Goal: Task Accomplishment & Management: Use online tool/utility

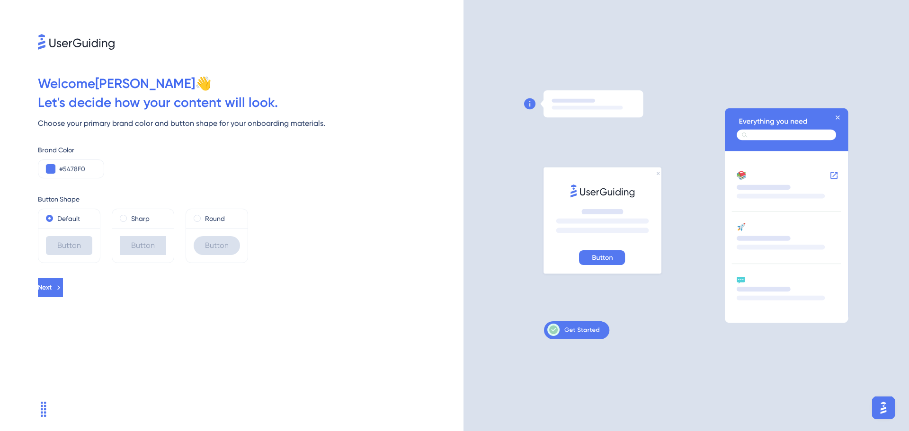
drag, startPoint x: 0, startPoint y: 0, endPoint x: 197, endPoint y: 330, distance: 384.3
click at [197, 330] on div "Welcome [PERSON_NAME] 👋 Let ' s decide how your content will look. Choose your …" at bounding box center [232, 215] width 464 height 431
click at [202, 215] on div "Round" at bounding box center [217, 218] width 46 height 11
click at [83, 169] on input "#5478F0" at bounding box center [77, 168] width 37 height 11
click at [53, 169] on button at bounding box center [50, 168] width 9 height 9
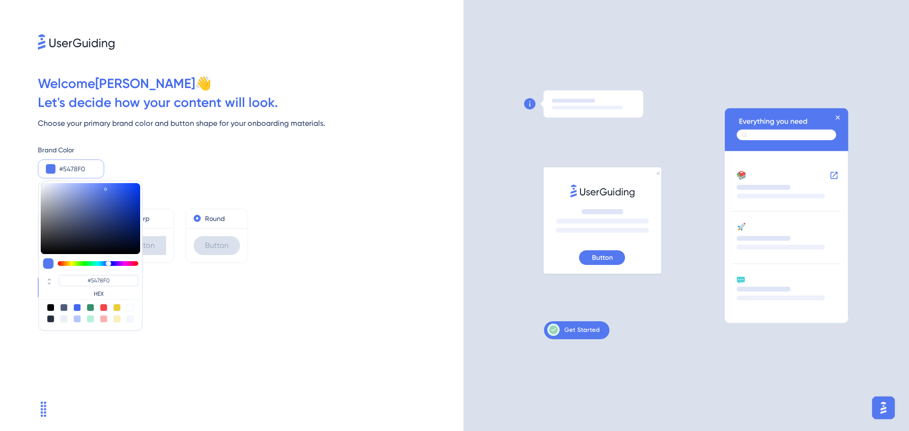
click at [98, 302] on div "#5478F0 HEX" at bounding box center [90, 256] width 104 height 150
click at [106, 304] on div at bounding box center [104, 308] width 8 height 8
type input "#f84343"
type input "#F84343"
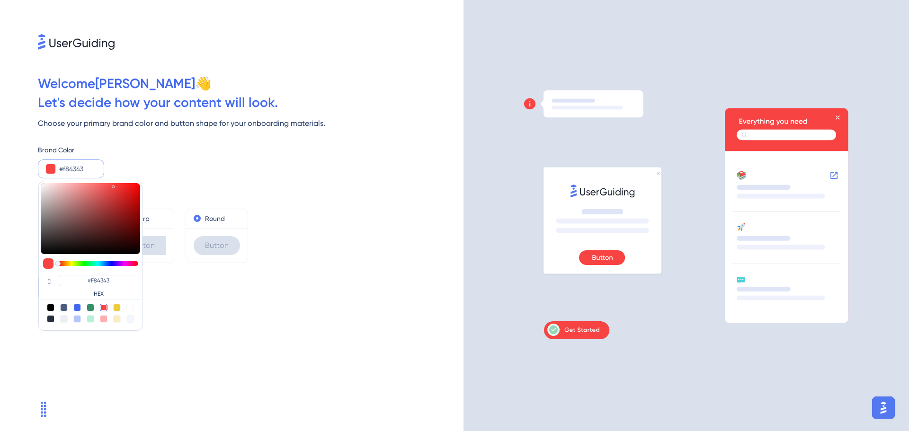
click at [283, 285] on div "Next" at bounding box center [251, 287] width 426 height 19
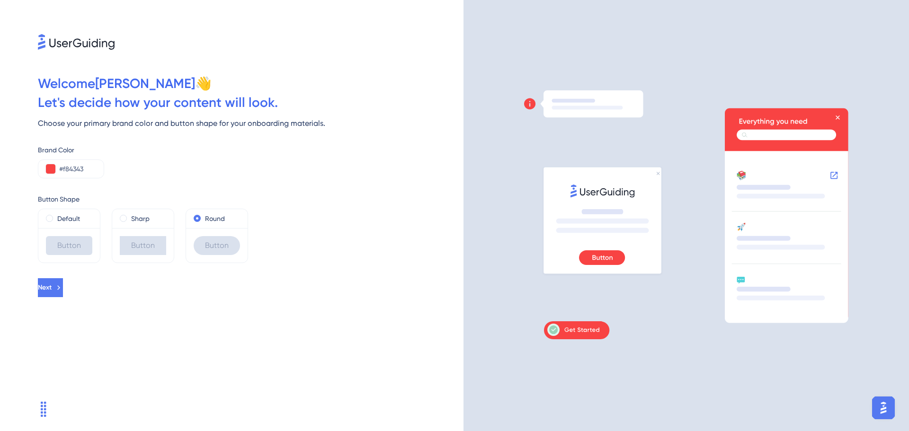
click at [49, 403] on icon "Widget de chat" at bounding box center [43, 409] width 15 height 15
click at [74, 170] on input "#f84343" at bounding box center [77, 168] width 37 height 11
paste input "FF6136"
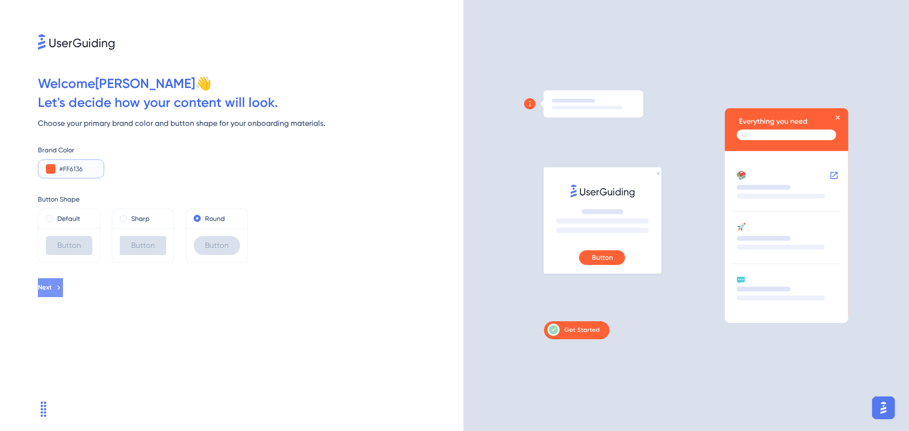
type input "#FF6136"
click at [65, 294] on button "Next" at bounding box center [51, 287] width 27 height 19
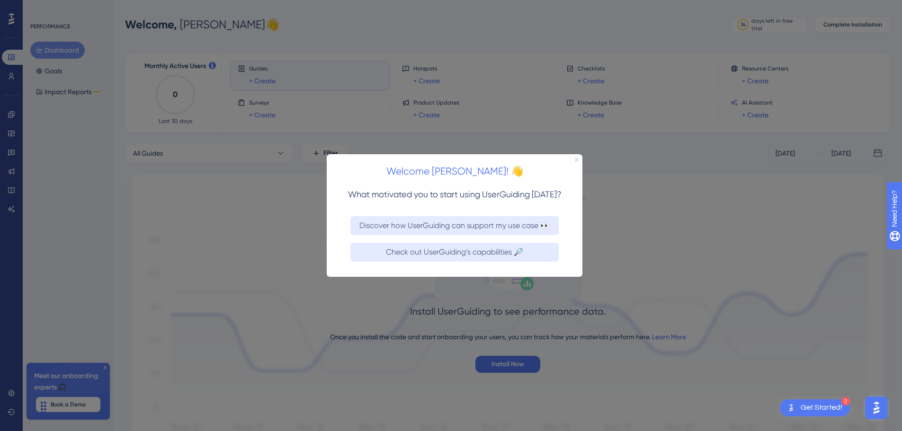
click at [575, 161] on icon "Close Preview" at bounding box center [577, 160] width 4 height 4
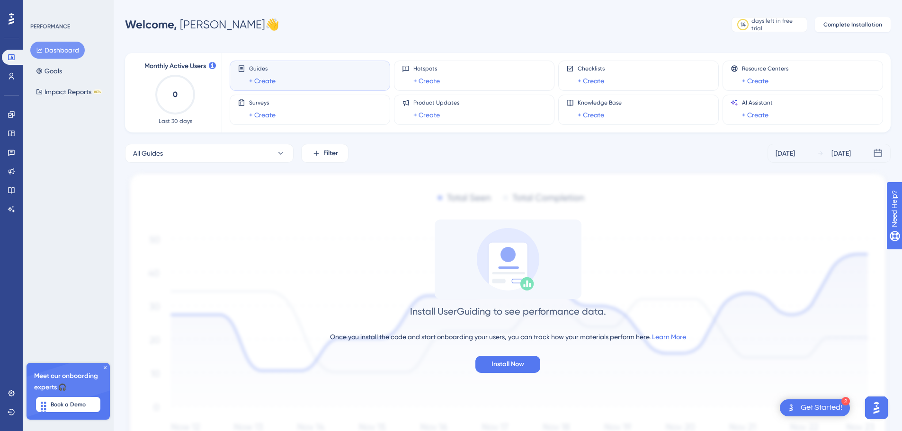
click at [106, 368] on icon at bounding box center [105, 367] width 3 height 3
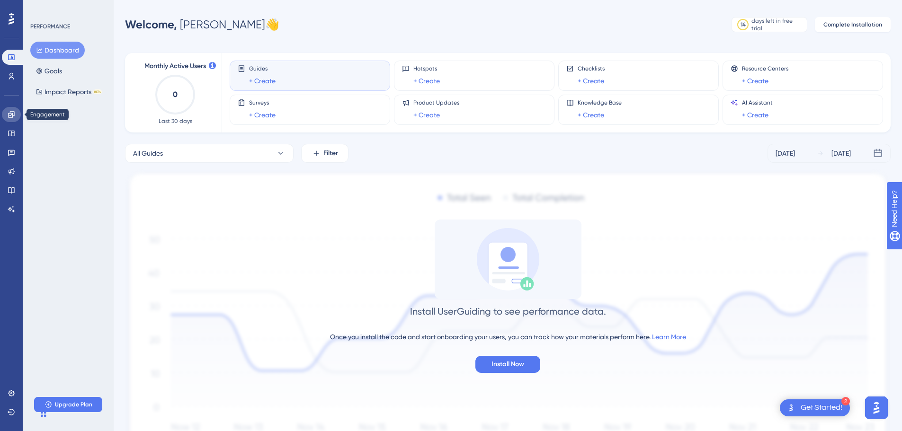
click at [8, 117] on icon at bounding box center [12, 115] width 8 height 8
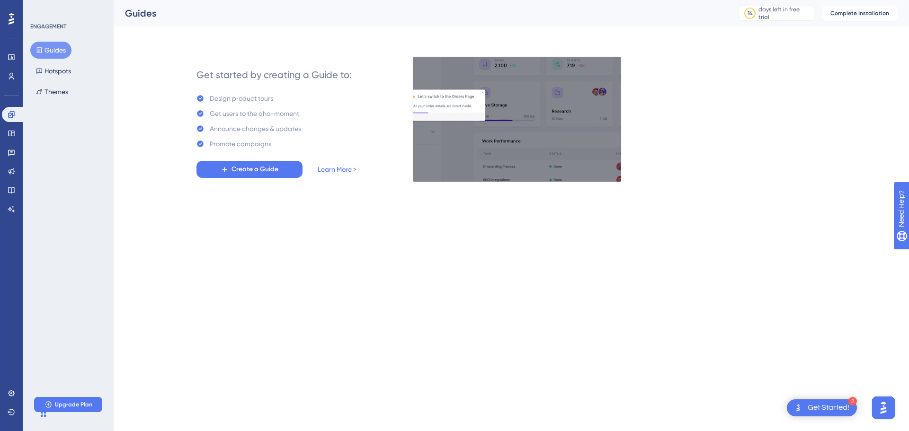
click at [133, 75] on html "2 Get Started! Performance Users Engagement Widgets Feedback Product Updates Kn…" at bounding box center [454, 37] width 909 height 75
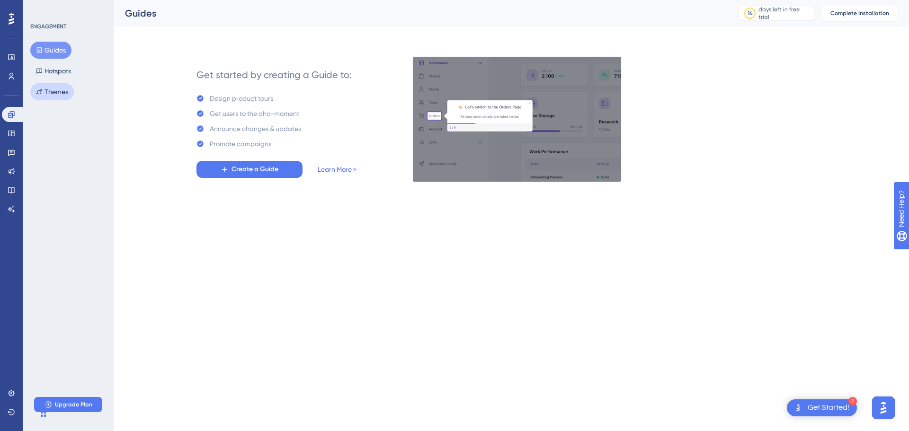
click at [69, 97] on button "Themes" at bounding box center [52, 91] width 44 height 17
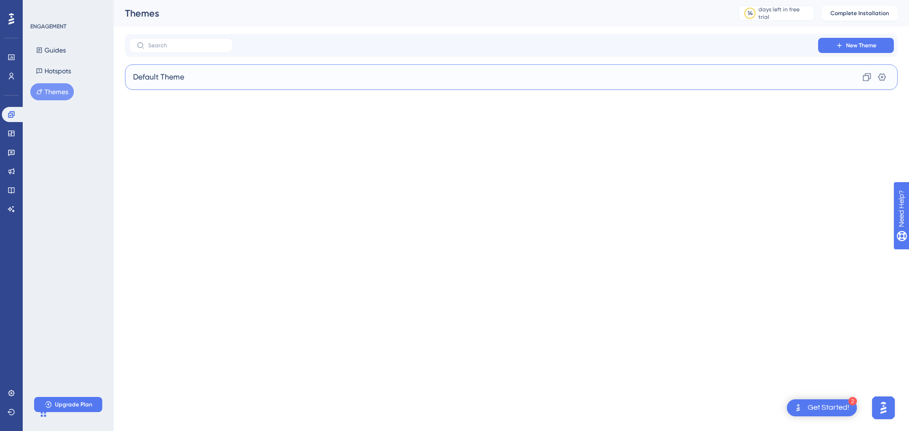
click at [552, 71] on div "Default Theme Clone Settings" at bounding box center [511, 77] width 773 height 26
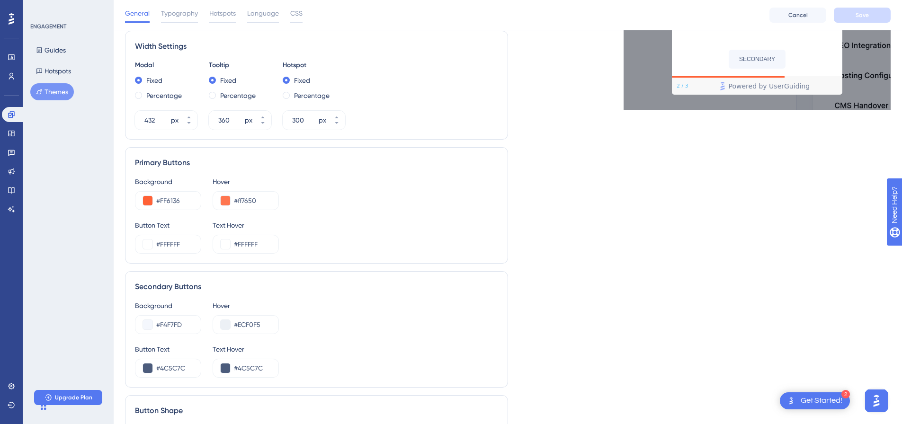
scroll to position [484, 0]
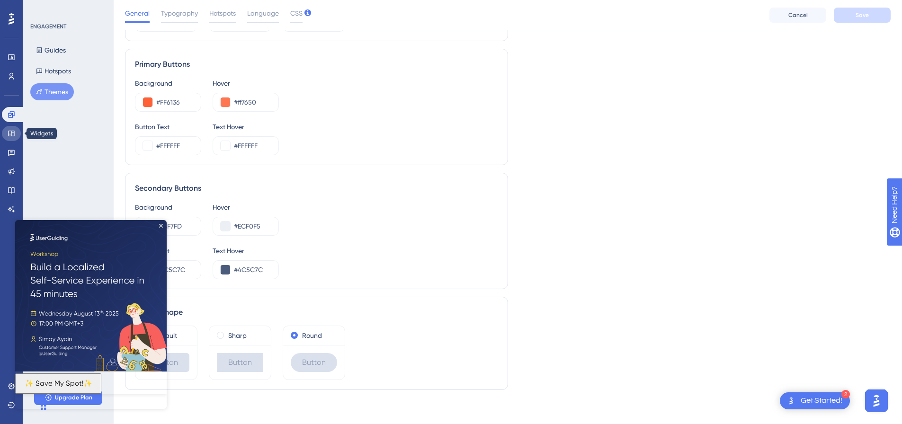
click at [8, 137] on link at bounding box center [11, 133] width 19 height 15
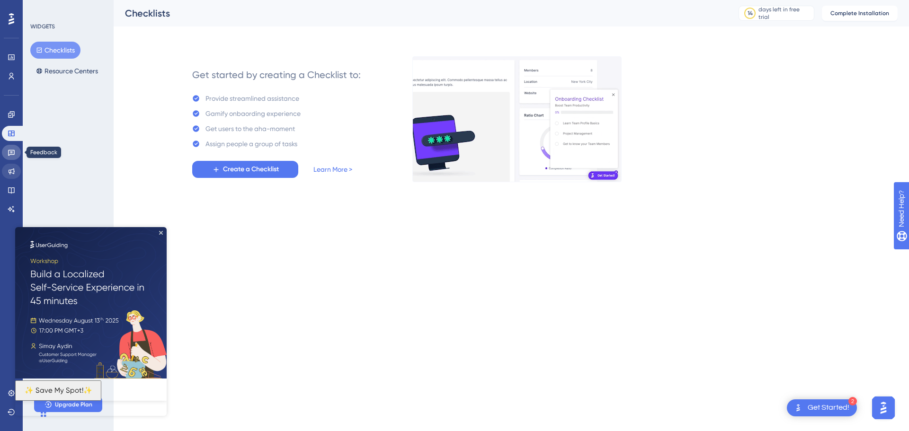
click at [12, 150] on icon at bounding box center [11, 153] width 7 height 6
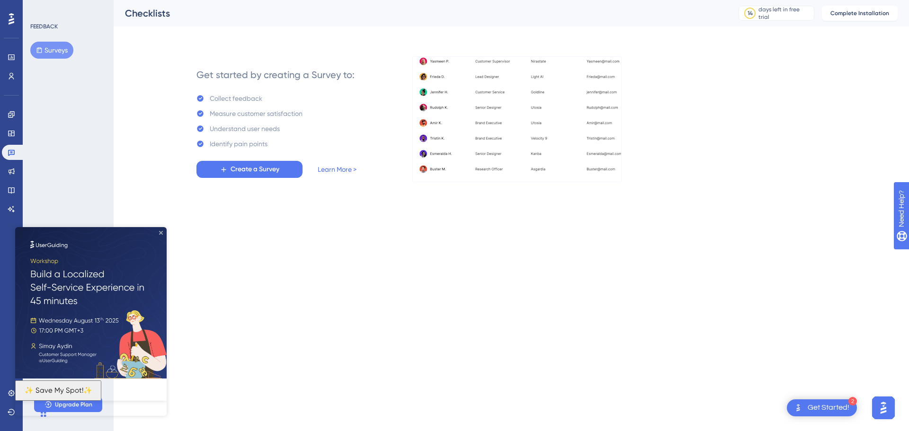
drag, startPoint x: 160, startPoint y: 234, endPoint x: 169, endPoint y: 462, distance: 227.9
click at [160, 234] on icon "Close Preview" at bounding box center [161, 233] width 4 height 4
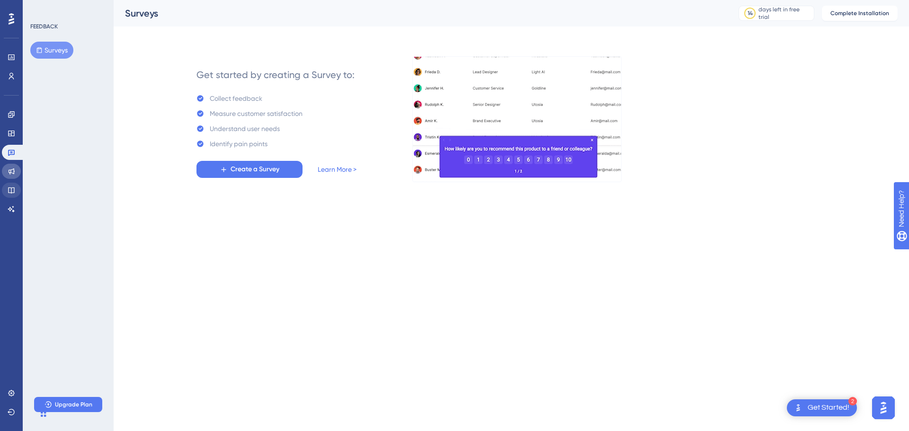
click at [16, 172] on link at bounding box center [11, 171] width 19 height 15
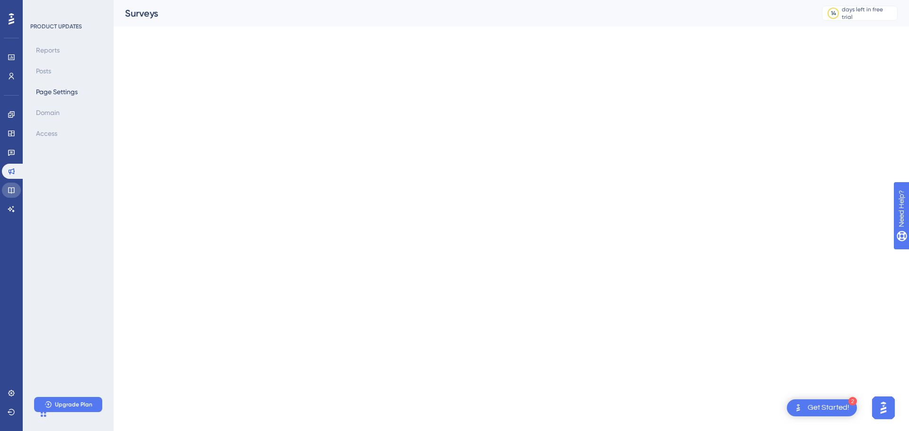
click at [14, 193] on icon at bounding box center [11, 190] width 6 height 6
click at [51, 118] on button "Page Settings" at bounding box center [56, 112] width 53 height 17
click at [64, 122] on div "Reports Categories Articles Page Settings Domain Access" at bounding box center [68, 102] width 77 height 121
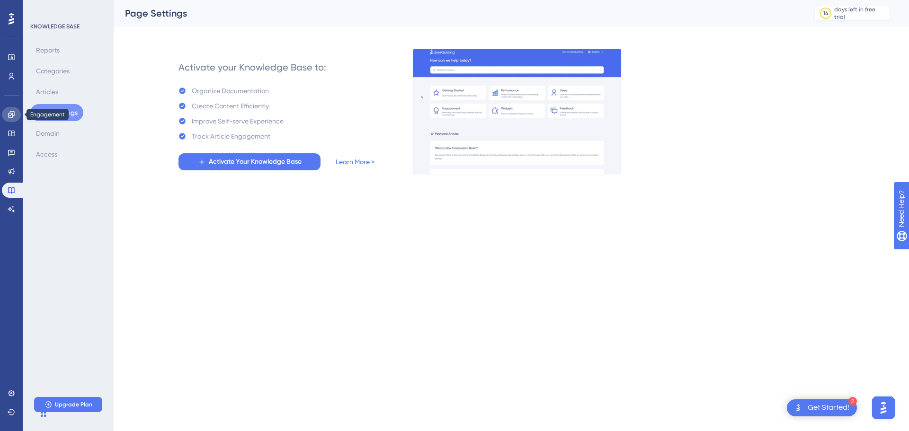
click at [10, 110] on link at bounding box center [11, 114] width 19 height 15
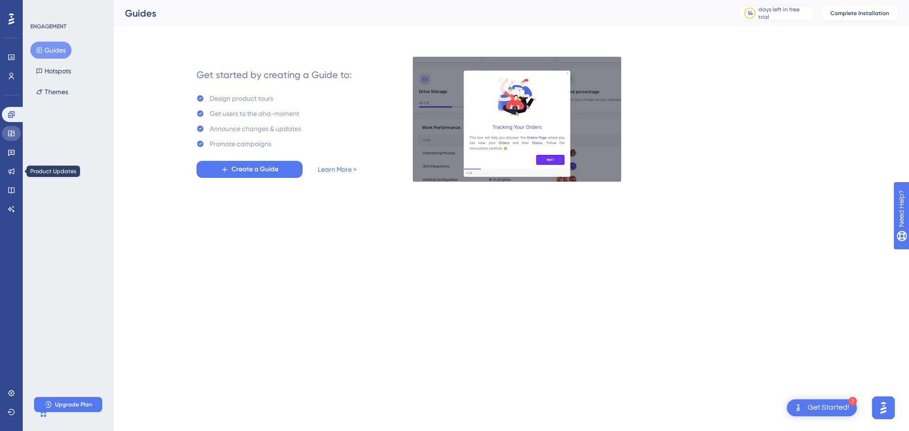
click at [14, 134] on icon at bounding box center [12, 134] width 8 height 8
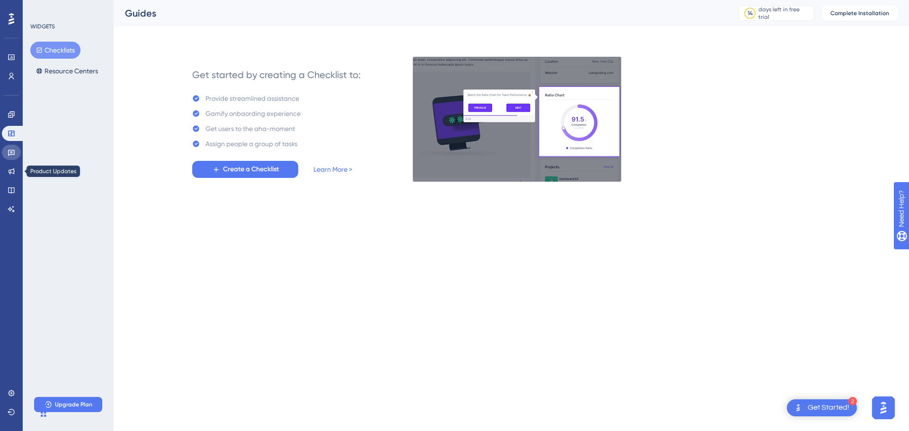
click at [13, 153] on icon at bounding box center [12, 153] width 8 height 8
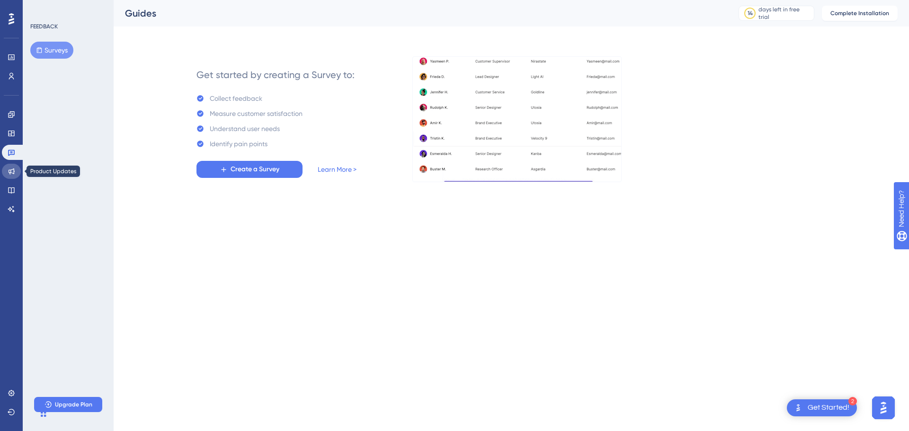
drag, startPoint x: 17, startPoint y: 174, endPoint x: 17, endPoint y: 199, distance: 25.6
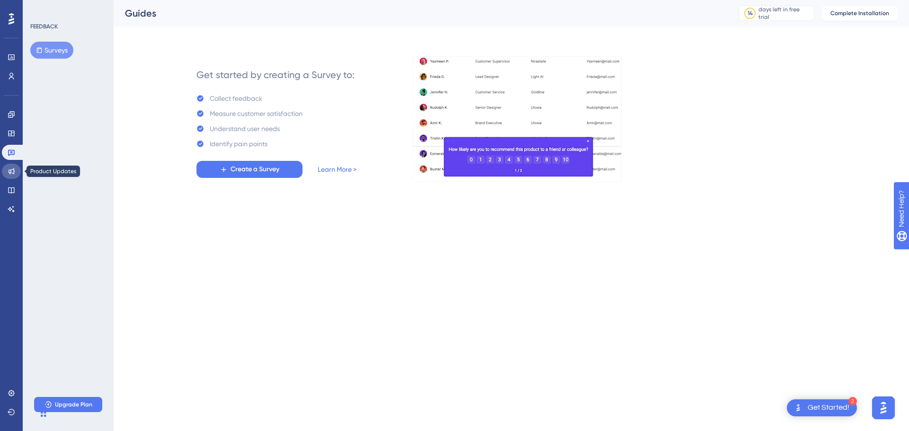
click at [17, 174] on link at bounding box center [11, 171] width 19 height 15
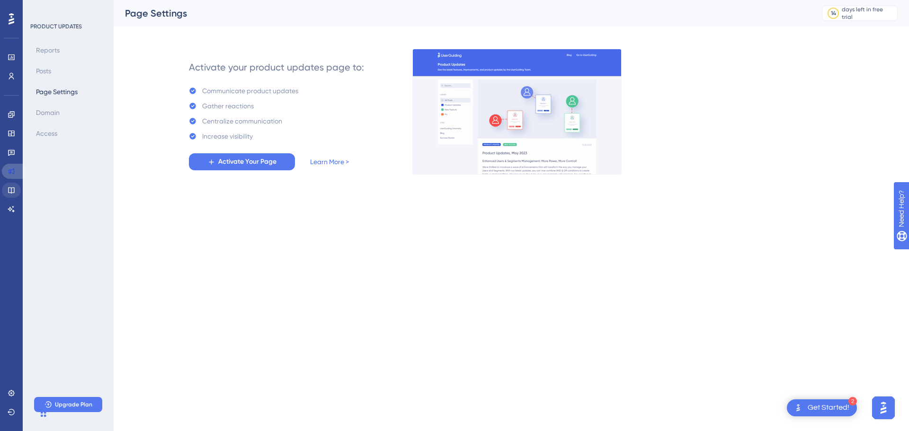
click at [7, 176] on link at bounding box center [13, 171] width 23 height 15
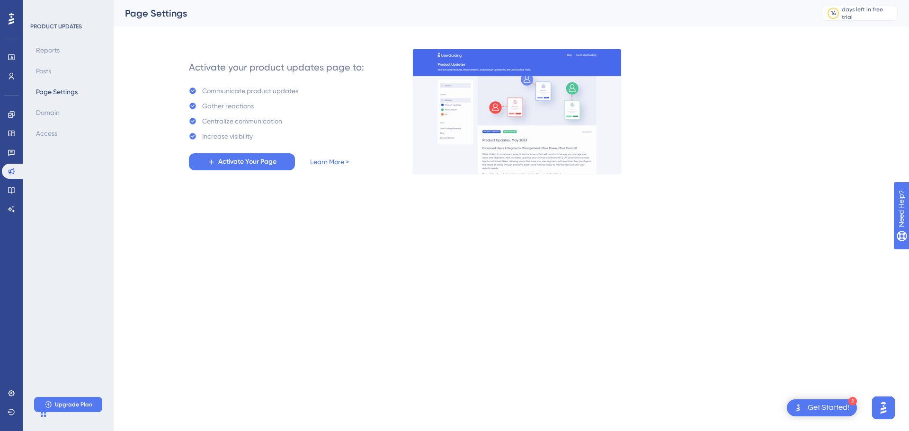
click at [15, 200] on div "Engagement Widgets Feedback Product Updates Knowledge Base AI Assistant" at bounding box center [11, 162] width 19 height 110
click at [8, 195] on link at bounding box center [11, 190] width 19 height 15
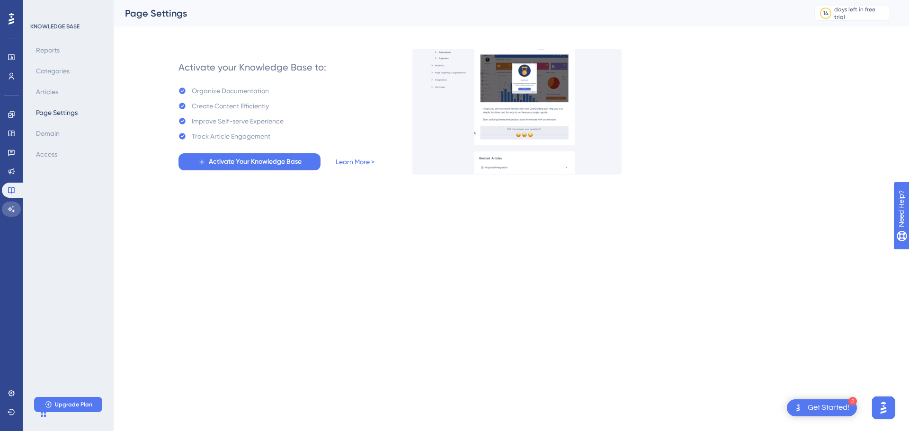
click at [11, 209] on icon at bounding box center [12, 209] width 8 height 8
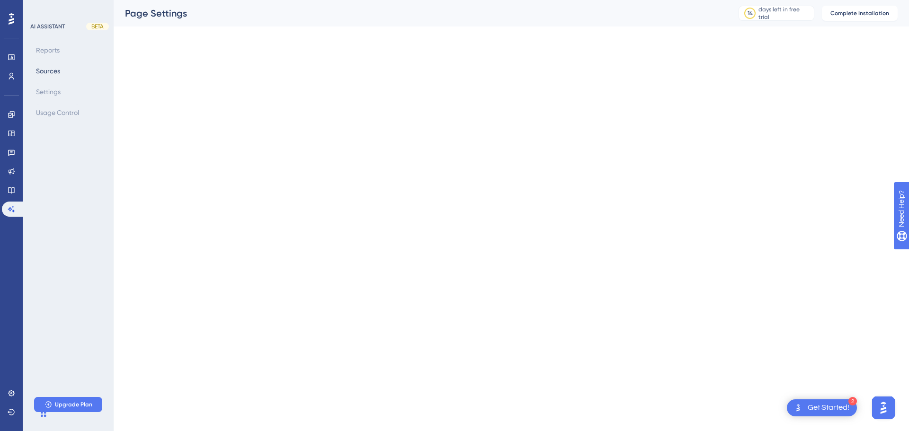
click at [11, 32] on div "Performance Users" at bounding box center [11, 55] width 19 height 57
click at [12, 26] on div at bounding box center [11, 18] width 15 height 15
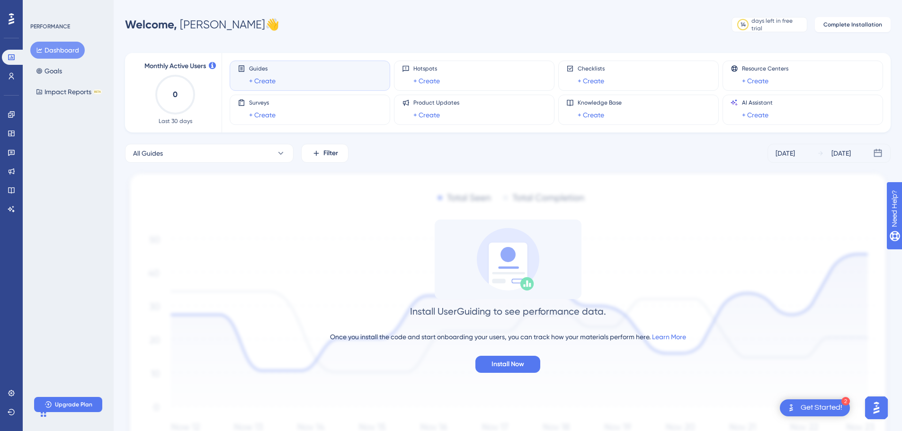
click at [874, 408] on img "Open AI Assistant Launcher" at bounding box center [876, 408] width 17 height 17
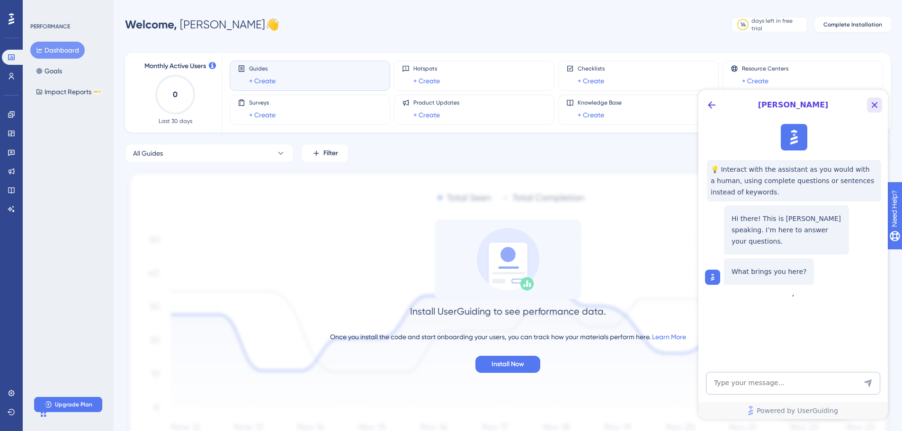
click at [870, 103] on icon "Close Button" at bounding box center [874, 104] width 11 height 11
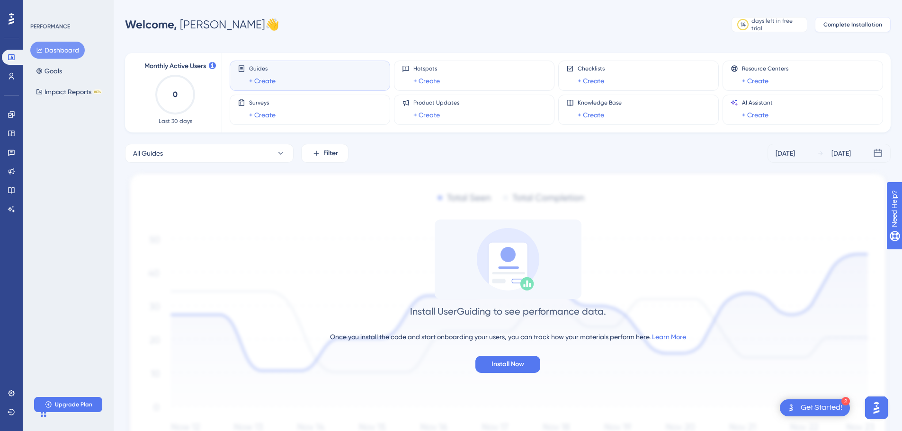
click at [835, 20] on button "Complete Installation" at bounding box center [853, 24] width 76 height 15
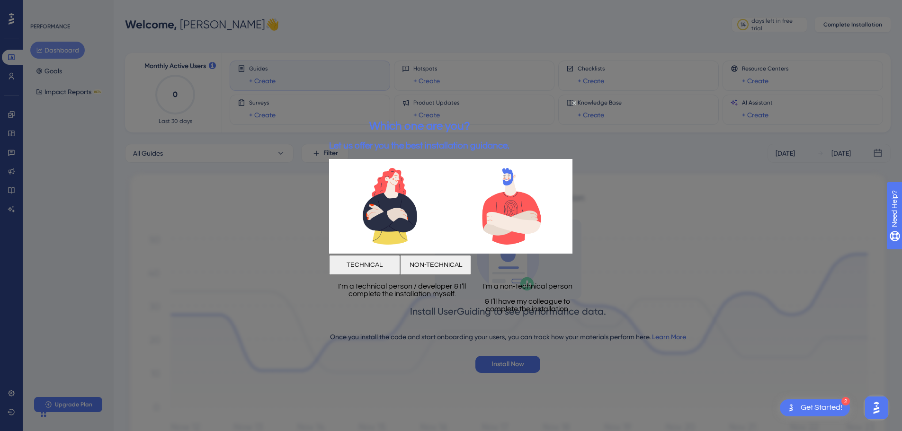
click at [400, 264] on button "TECHNICAL" at bounding box center [364, 265] width 71 height 20
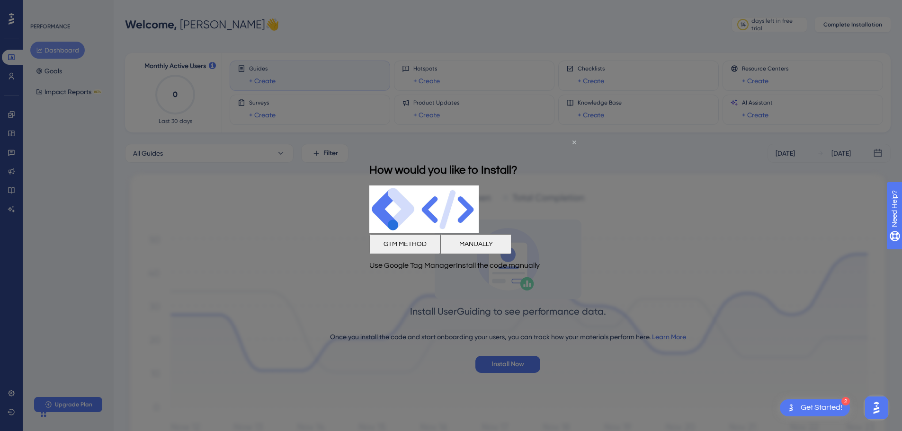
drag, startPoint x: 573, startPoint y: 140, endPoint x: 903, endPoint y: 277, distance: 356.8
click at [574, 140] on icon "Close Preview" at bounding box center [574, 142] width 4 height 4
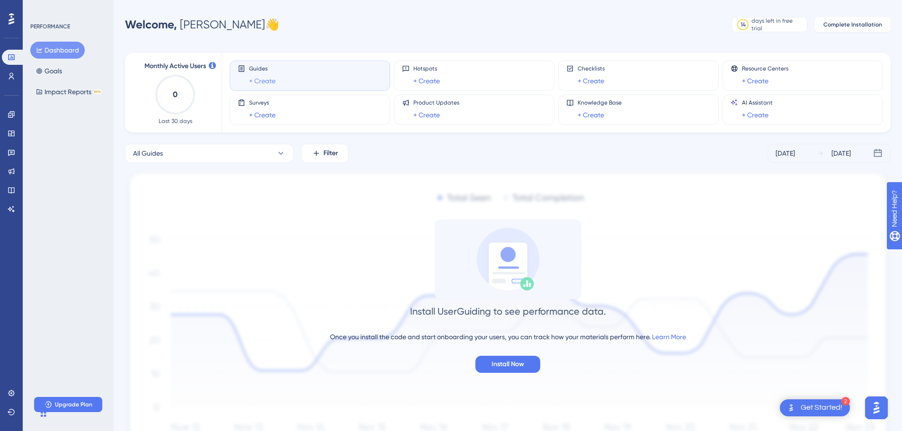
click at [272, 78] on link "+ Create" at bounding box center [262, 80] width 27 height 11
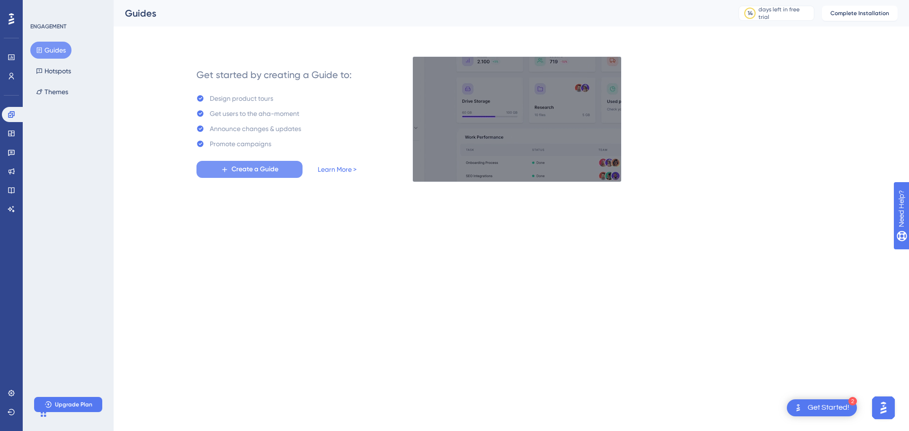
click at [274, 172] on span "Create a Guide" at bounding box center [255, 169] width 47 height 11
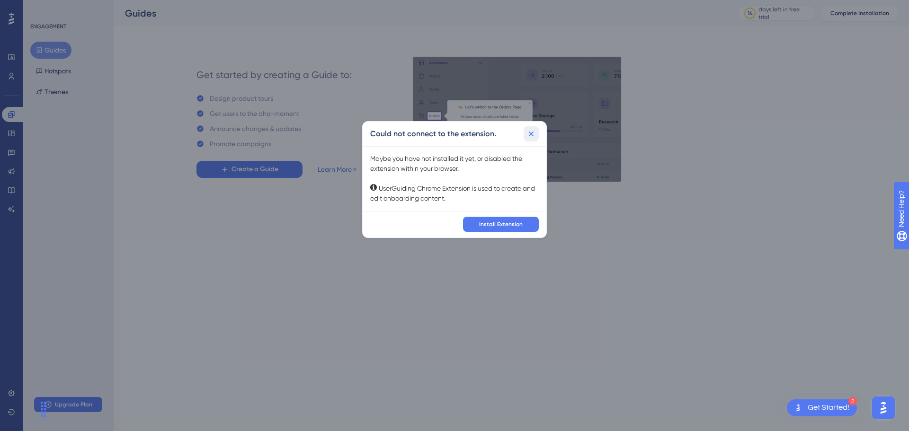
click at [530, 135] on icon at bounding box center [531, 133] width 9 height 9
